Goal: Task Accomplishment & Management: Use online tool/utility

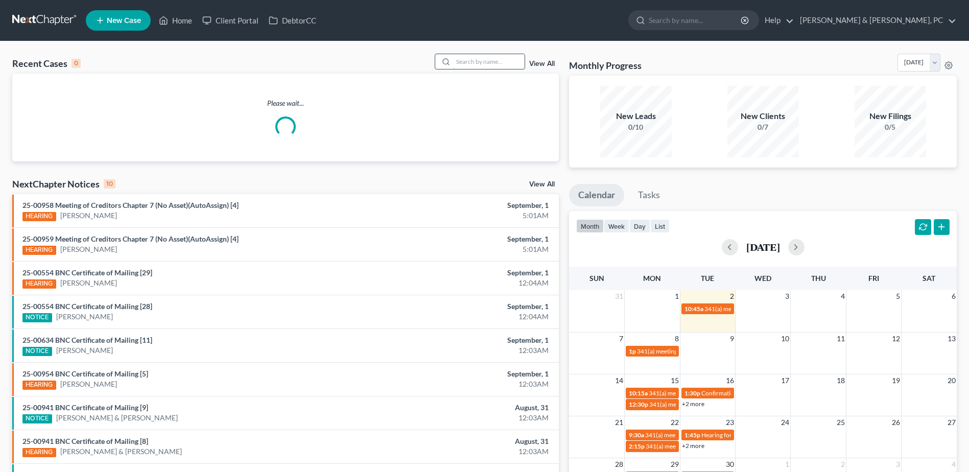
click at [474, 60] on input "search" at bounding box center [488, 61] width 71 height 15
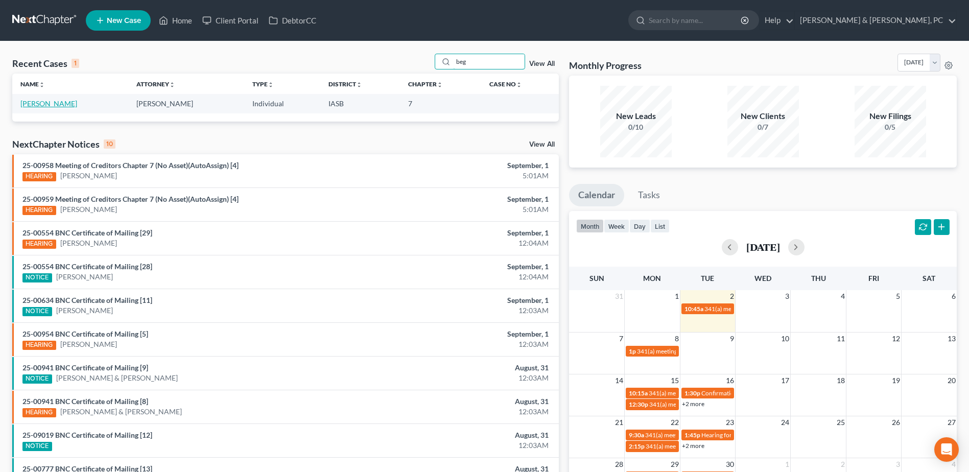
type input "beg"
click at [60, 106] on link "[PERSON_NAME]" at bounding box center [48, 103] width 57 height 9
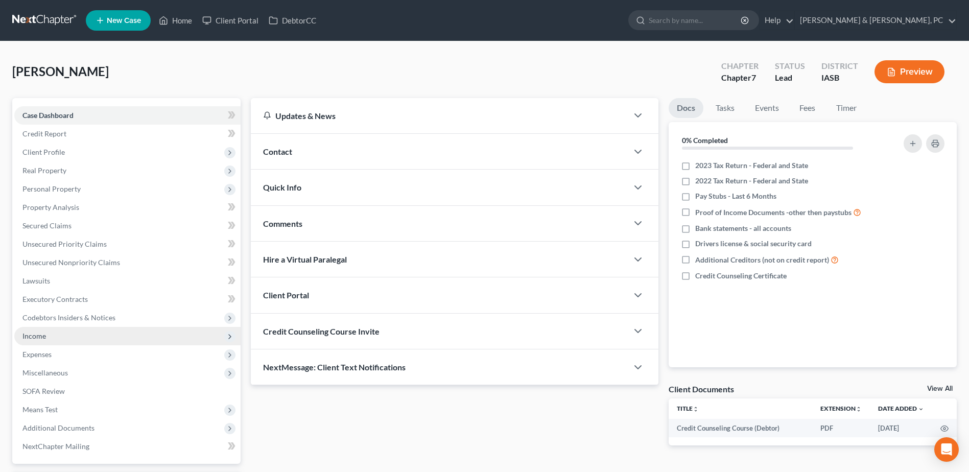
click at [61, 338] on span "Income" at bounding box center [127, 336] width 226 height 18
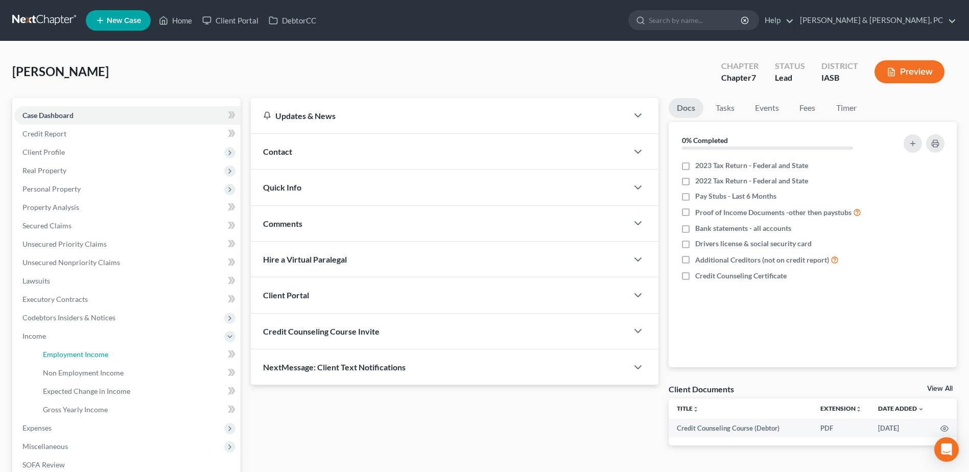
drag, startPoint x: 64, startPoint y: 349, endPoint x: 240, endPoint y: 360, distance: 176.0
click at [64, 349] on link "Employment Income" at bounding box center [138, 354] width 206 height 18
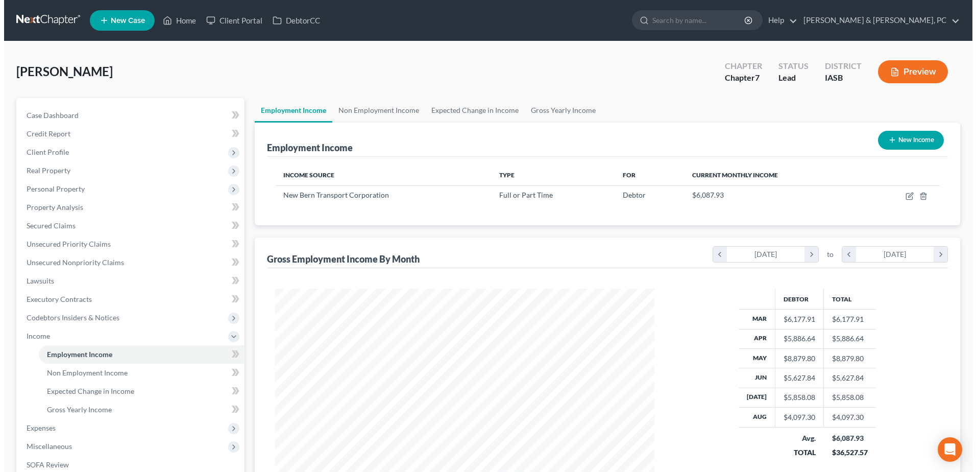
scroll to position [189, 399]
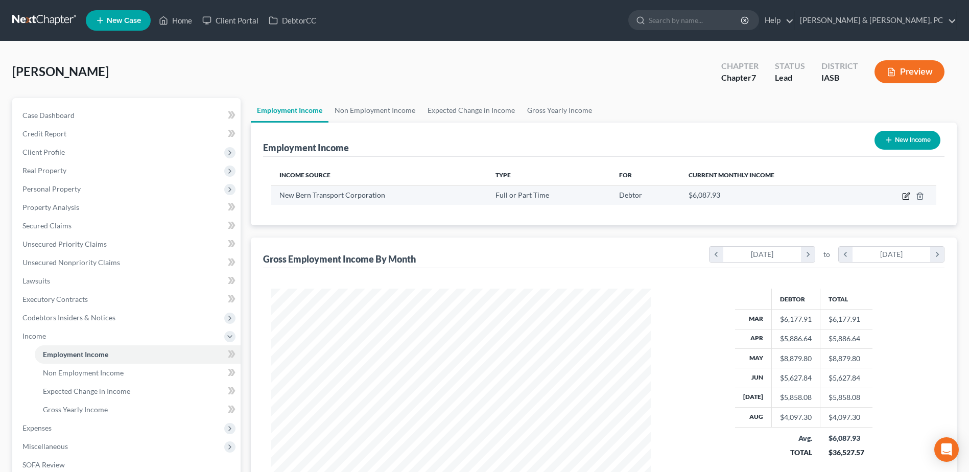
click at [906, 195] on icon "button" at bounding box center [906, 195] width 5 height 5
select select "0"
select select "35"
select select "3"
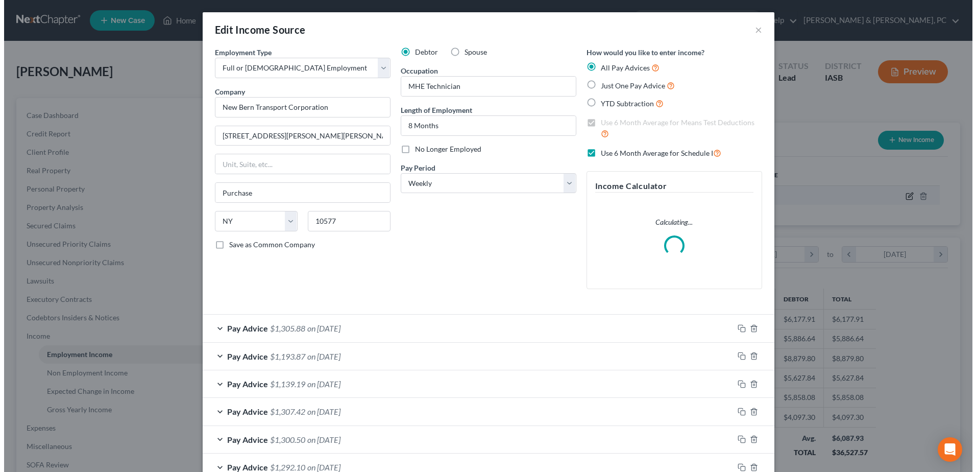
scroll to position [191, 403]
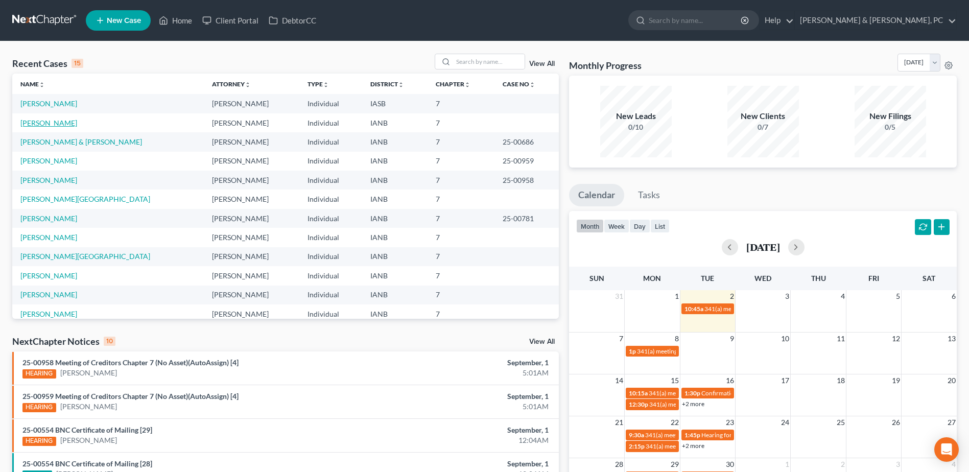
click at [55, 123] on link "[PERSON_NAME]" at bounding box center [48, 122] width 57 height 9
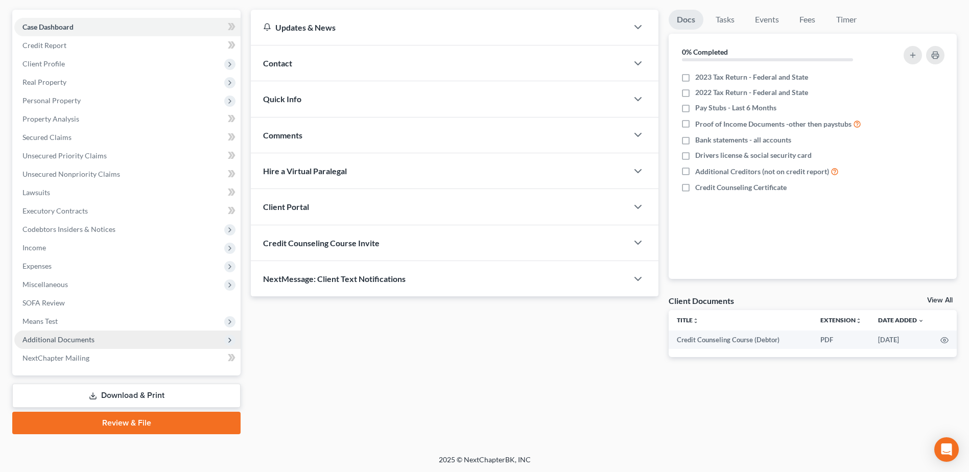
scroll to position [89, 0]
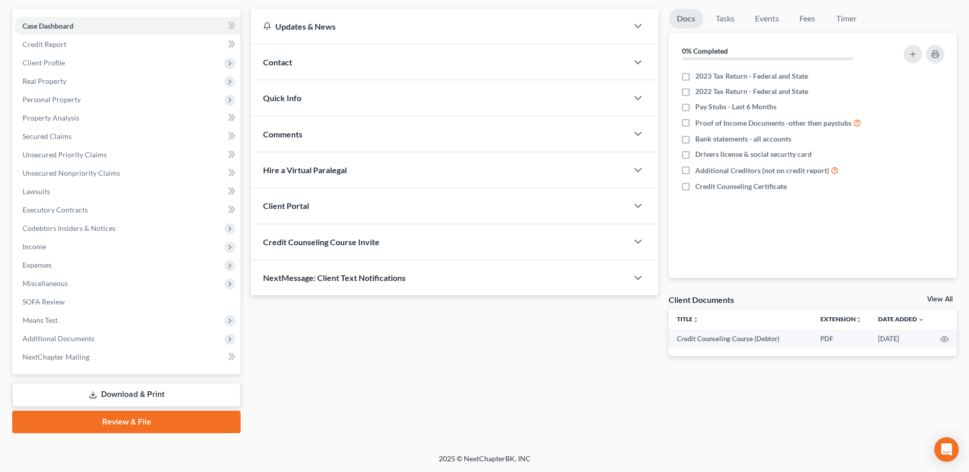
click at [87, 391] on link "Download & Print" at bounding box center [126, 395] width 228 height 24
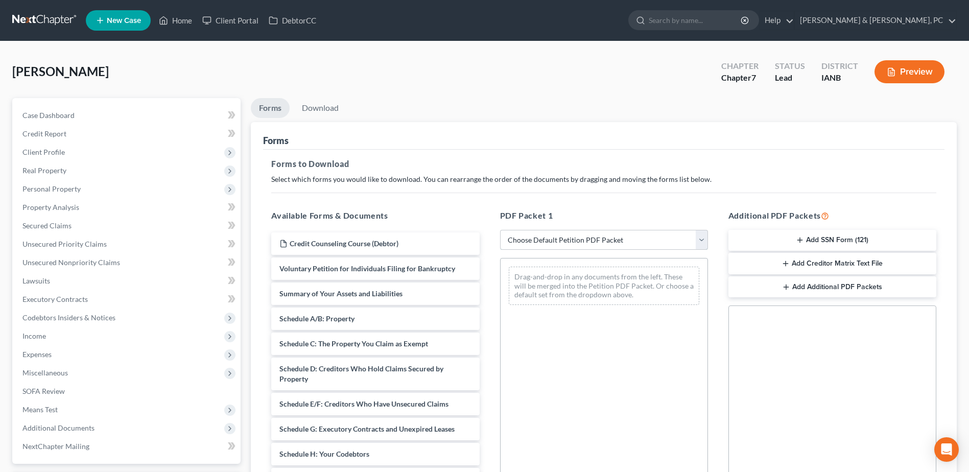
click at [618, 238] on select "Choose Default Petition PDF Packet Complete Bankruptcy Petition (all forms and …" at bounding box center [604, 240] width 208 height 20
